Goal: Find contact information: Find contact information

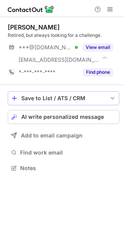
scroll to position [162, 124]
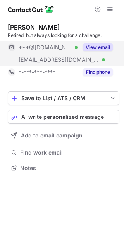
click at [86, 50] on button "View email" at bounding box center [98, 47] width 31 height 8
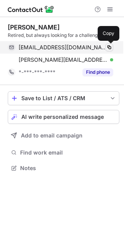
click at [109, 48] on span at bounding box center [109, 47] width 6 height 6
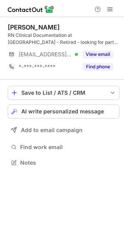
scroll to position [157, 124]
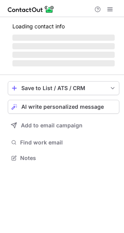
scroll to position [175, 124]
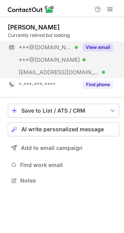
click at [100, 42] on div "View email" at bounding box center [95, 47] width 35 height 12
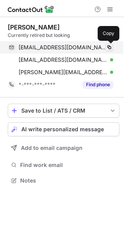
click at [110, 48] on span at bounding box center [109, 47] width 6 height 6
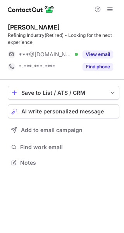
scroll to position [157, 124]
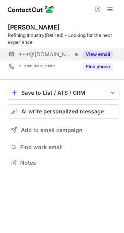
click at [97, 50] on button "View email" at bounding box center [98, 54] width 31 height 8
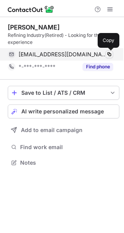
click at [109, 54] on span at bounding box center [109, 54] width 6 height 6
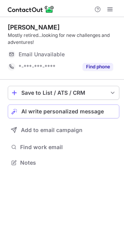
scroll to position [157, 124]
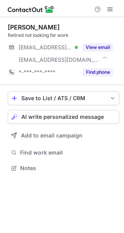
scroll to position [162, 124]
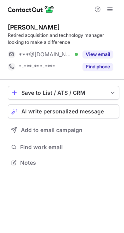
scroll to position [157, 124]
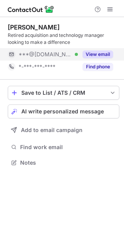
click at [94, 55] on button "View email" at bounding box center [98, 54] width 31 height 8
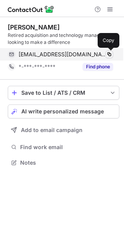
click at [107, 55] on span at bounding box center [109, 54] width 6 height 6
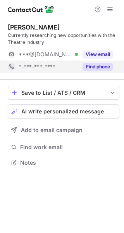
scroll to position [157, 124]
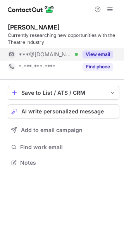
click at [93, 60] on div "View email" at bounding box center [95, 54] width 35 height 12
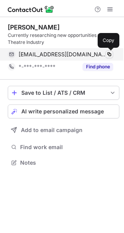
click at [110, 54] on span at bounding box center [109, 54] width 6 height 6
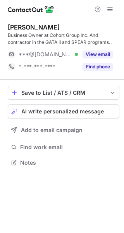
scroll to position [157, 124]
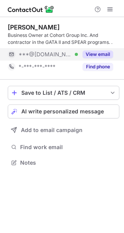
click at [94, 56] on button "View email" at bounding box center [98, 54] width 31 height 8
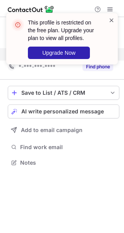
click at [110, 22] on span at bounding box center [112, 20] width 6 height 8
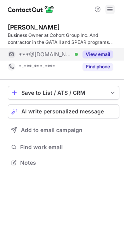
click at [107, 10] on span at bounding box center [110, 9] width 6 height 6
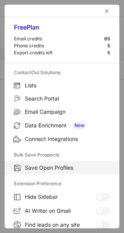
scroll to position [90, 0]
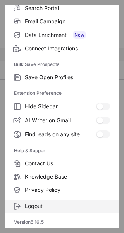
click at [36, 209] on span "Logout" at bounding box center [67, 205] width 85 height 7
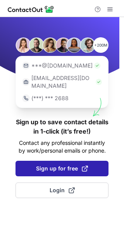
click at [45, 166] on button "Sign up for free" at bounding box center [62, 168] width 93 height 16
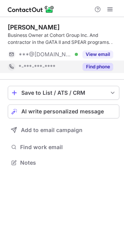
scroll to position [157, 124]
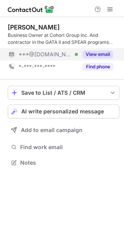
click at [98, 55] on button "View email" at bounding box center [98, 54] width 31 height 8
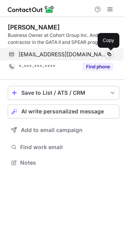
click at [109, 55] on span at bounding box center [109, 54] width 6 height 6
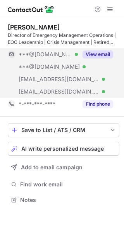
scroll to position [194, 124]
click at [98, 53] on button "View email" at bounding box center [98, 54] width 31 height 8
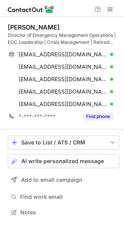
scroll to position [207, 124]
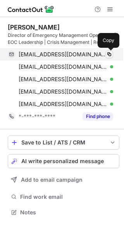
click at [112, 54] on span at bounding box center [109, 54] width 6 height 6
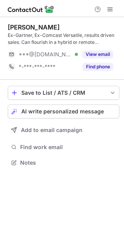
scroll to position [157, 124]
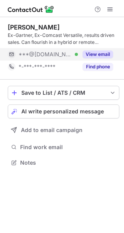
click at [100, 53] on button "View email" at bounding box center [98, 54] width 31 height 8
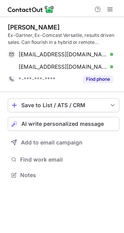
scroll to position [169, 124]
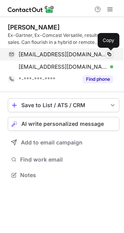
click at [108, 57] on span at bounding box center [109, 54] width 6 height 6
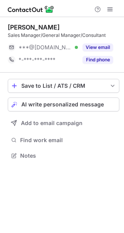
scroll to position [150, 124]
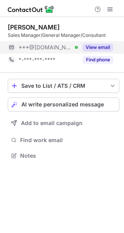
click at [91, 47] on button "View email" at bounding box center [98, 47] width 31 height 8
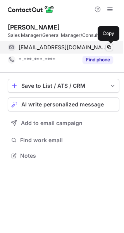
click at [109, 48] on span at bounding box center [109, 47] width 6 height 6
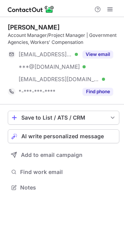
scroll to position [182, 124]
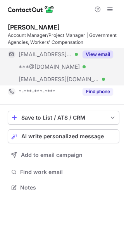
click at [97, 55] on button "View email" at bounding box center [98, 54] width 31 height 8
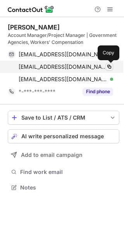
click at [112, 67] on span at bounding box center [109, 67] width 6 height 6
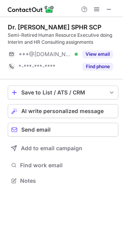
scroll to position [176, 123]
click at [97, 7] on span at bounding box center [97, 9] width 6 height 6
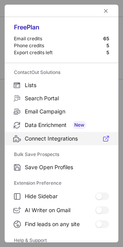
scroll to position [76, 0]
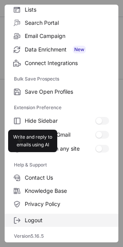
click at [38, 222] on span "Logout" at bounding box center [67, 220] width 85 height 7
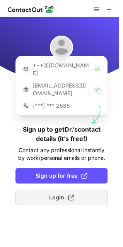
click at [66, 194] on span "Login" at bounding box center [61, 198] width 25 height 8
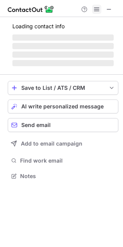
scroll to position [162, 123]
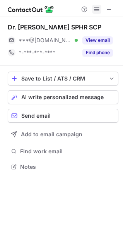
click at [99, 12] on span at bounding box center [97, 9] width 6 height 6
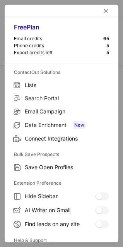
scroll to position [76, 0]
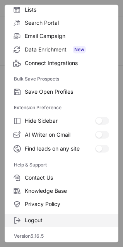
click at [33, 215] on label "Logout" at bounding box center [62, 220] width 114 height 13
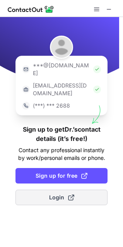
click at [59, 190] on button "Login" at bounding box center [62, 198] width 92 height 16
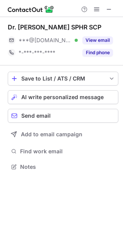
scroll to position [162, 123]
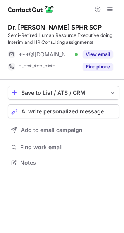
scroll to position [157, 124]
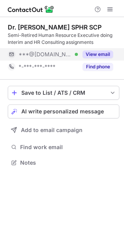
click at [101, 54] on button "View email" at bounding box center [98, 54] width 31 height 8
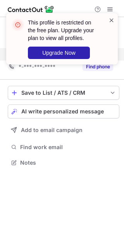
click at [112, 21] on span at bounding box center [112, 20] width 6 height 8
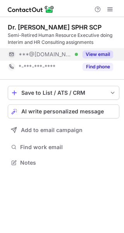
click at [110, 11] on div "This profile is restricted on the free plan. Upgrade your plan to view all prof…" at bounding box center [62, 13] width 124 height 16
click at [110, 11] on span at bounding box center [110, 9] width 6 height 6
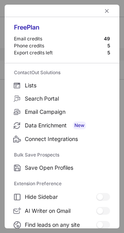
scroll to position [90, 0]
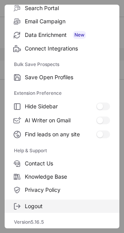
click at [38, 208] on span "Logout" at bounding box center [67, 205] width 85 height 7
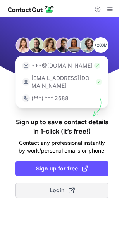
click at [53, 186] on span "Login" at bounding box center [62, 190] width 25 height 8
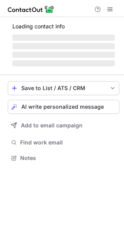
scroll to position [157, 124]
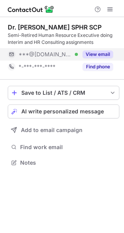
click at [92, 55] on button "View email" at bounding box center [98, 54] width 31 height 8
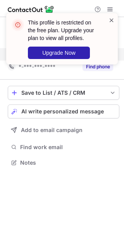
click at [112, 20] on span at bounding box center [112, 20] width 6 height 8
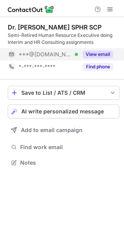
click at [109, 12] on span at bounding box center [110, 9] width 6 height 6
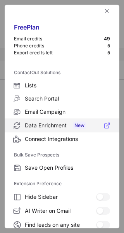
scroll to position [90, 0]
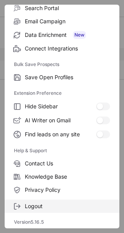
click at [22, 209] on label "Logout" at bounding box center [62, 205] width 115 height 13
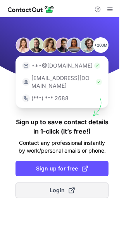
click at [69, 187] on span at bounding box center [72, 190] width 6 height 6
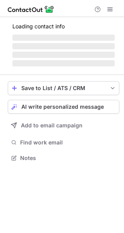
scroll to position [157, 124]
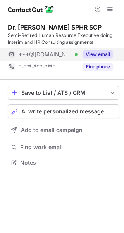
click at [90, 52] on button "View email" at bounding box center [98, 54] width 31 height 8
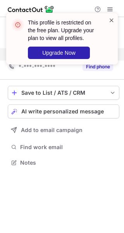
click at [111, 19] on span at bounding box center [112, 20] width 6 height 8
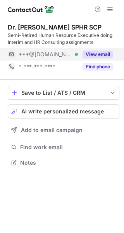
click at [97, 57] on button "View email" at bounding box center [98, 54] width 31 height 8
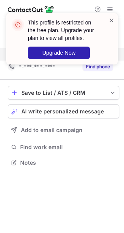
click at [110, 22] on span at bounding box center [112, 20] width 6 height 8
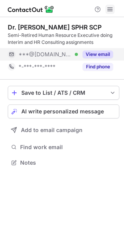
click at [111, 10] on span at bounding box center [110, 9] width 6 height 6
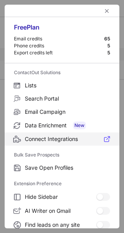
scroll to position [90, 0]
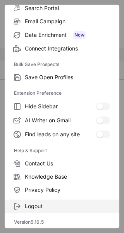
click at [38, 205] on span "Logout" at bounding box center [67, 205] width 85 height 7
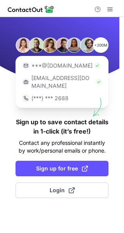
click at [39, 207] on div "+200M ***@[DOMAIN_NAME] [EMAIL_ADDRESS][DOMAIN_NAME] (***) *** 2688 Sign up to …" at bounding box center [62, 125] width 124 height 216
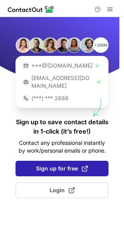
click at [45, 164] on span "Sign up for free" at bounding box center [62, 168] width 52 height 8
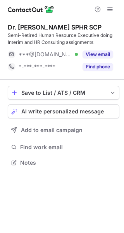
scroll to position [157, 124]
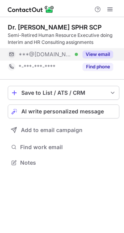
click at [100, 56] on button "View email" at bounding box center [98, 54] width 31 height 8
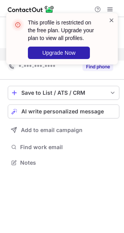
click at [110, 22] on span at bounding box center [112, 20] width 6 height 8
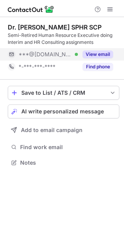
click at [110, 10] on div "This profile is restricted on the free plan. Upgrade your plan to view all prof…" at bounding box center [62, 13] width 124 height 16
click at [110, 9] on span at bounding box center [110, 9] width 6 height 6
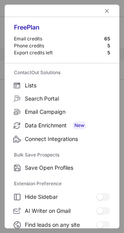
scroll to position [90, 0]
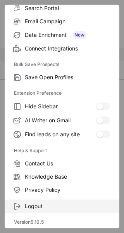
click at [39, 208] on span "Logout" at bounding box center [67, 205] width 85 height 7
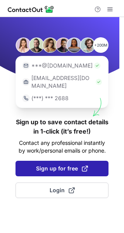
click at [67, 164] on span "Sign up for free" at bounding box center [62, 168] width 52 height 8
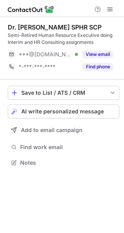
scroll to position [157, 124]
click at [108, 10] on span at bounding box center [110, 9] width 6 height 6
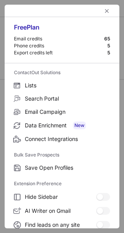
scroll to position [90, 0]
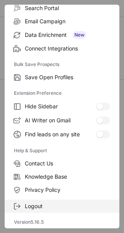
click at [30, 210] on label "Logout" at bounding box center [62, 205] width 115 height 13
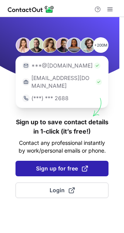
click at [68, 166] on button "Sign up for free" at bounding box center [62, 168] width 93 height 16
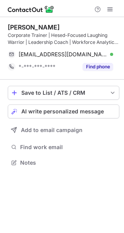
scroll to position [157, 124]
